Goal: Navigation & Orientation: Find specific page/section

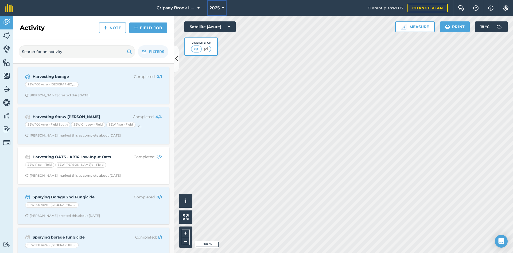
click at [224, 9] on icon at bounding box center [223, 8] width 3 height 6
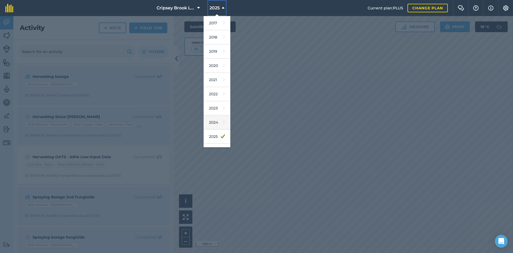
scroll to position [25, 0]
click at [215, 126] on link "2026" at bounding box center [217, 126] width 27 height 14
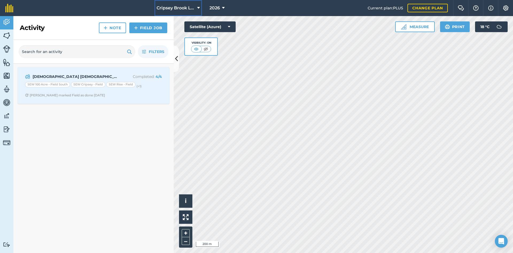
click at [180, 8] on span "Cripsey Brook Limited" at bounding box center [176, 8] width 38 height 6
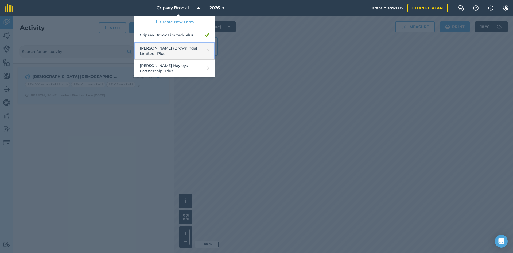
click at [176, 52] on link "[PERSON_NAME] (Brownings) Limited - Plus" at bounding box center [174, 50] width 80 height 17
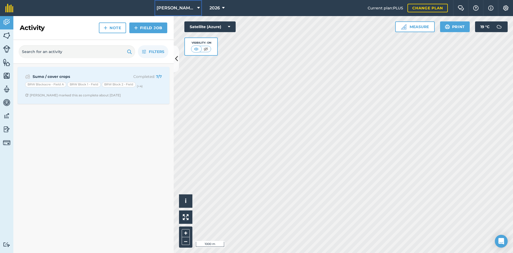
click at [176, 5] on span "[PERSON_NAME] (Brownings) Limited" at bounding box center [176, 8] width 38 height 6
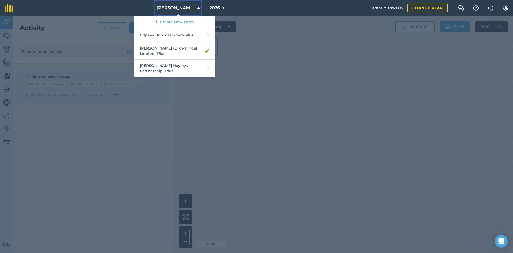
click at [176, 8] on span "[PERSON_NAME] (Brownings) Limited" at bounding box center [176, 8] width 38 height 6
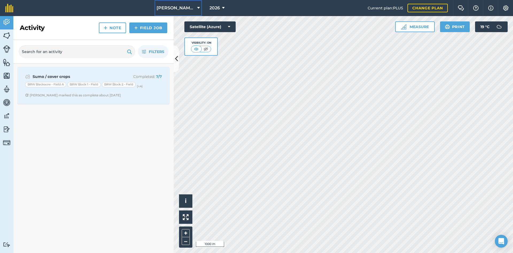
click at [188, 10] on span "[PERSON_NAME] (Brownings) Limited" at bounding box center [176, 8] width 38 height 6
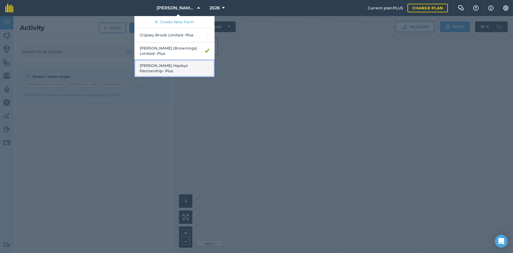
click at [175, 67] on link "[PERSON_NAME] Hayleys Partnership - Plus" at bounding box center [174, 68] width 80 height 17
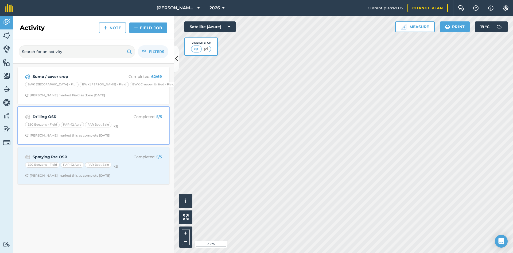
click at [130, 131] on div "Drilling OSR Completed : 5 / 5 ESG Beezons - Field PAR 42 Acre PAR Boot Sale (+…" at bounding box center [93, 125] width 145 height 30
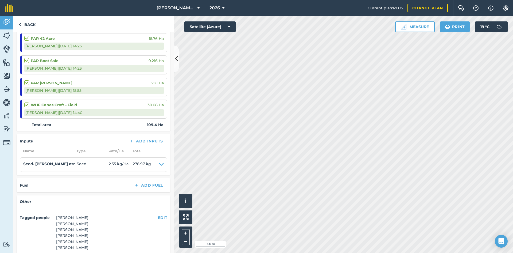
scroll to position [134, 0]
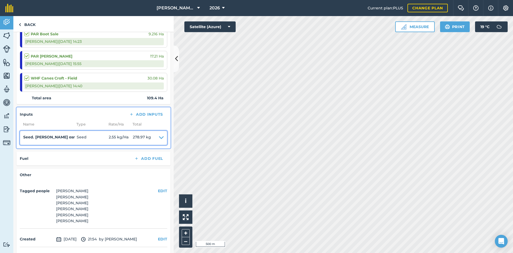
click at [159, 139] on icon at bounding box center [161, 137] width 5 height 7
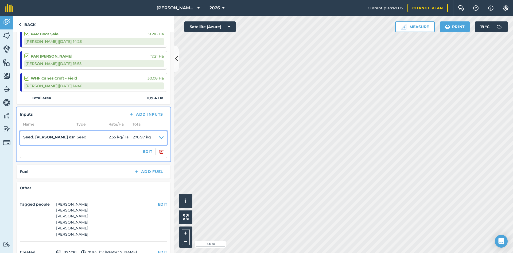
click at [159, 139] on icon at bounding box center [161, 137] width 5 height 7
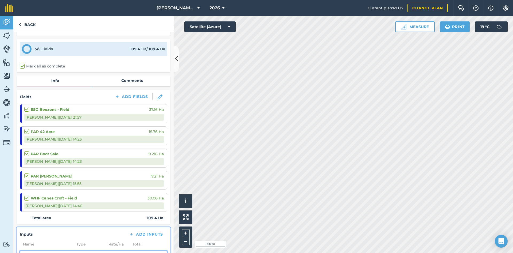
scroll to position [0, 0]
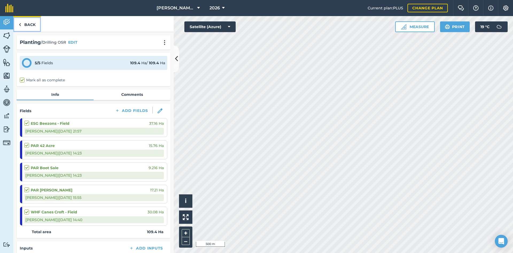
click at [25, 25] on link "Back" at bounding box center [27, 24] width 28 height 16
